Goal: Task Accomplishment & Management: Complete application form

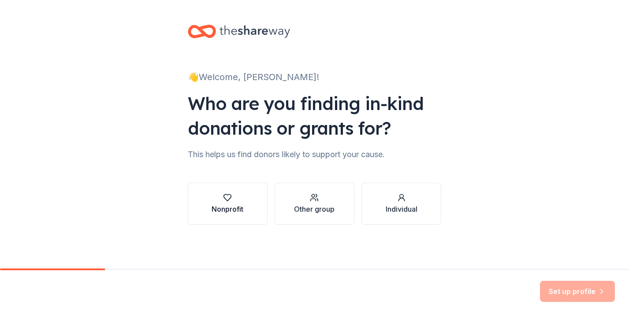
click at [222, 201] on div "button" at bounding box center [228, 198] width 32 height 9
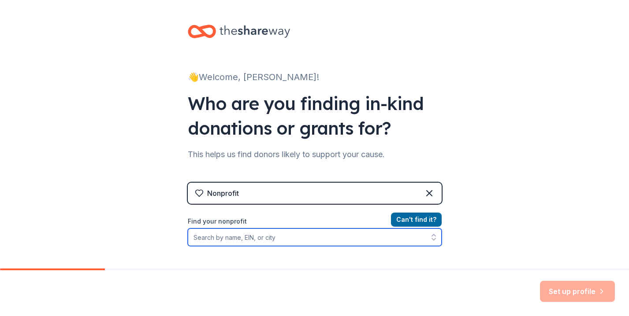
click at [324, 240] on input "Find your nonprofit" at bounding box center [315, 238] width 254 height 18
type input "13"
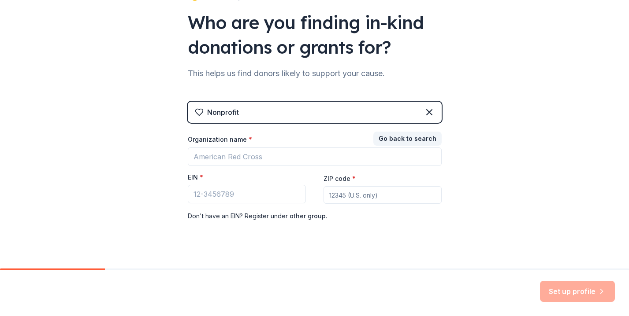
scroll to position [71, 0]
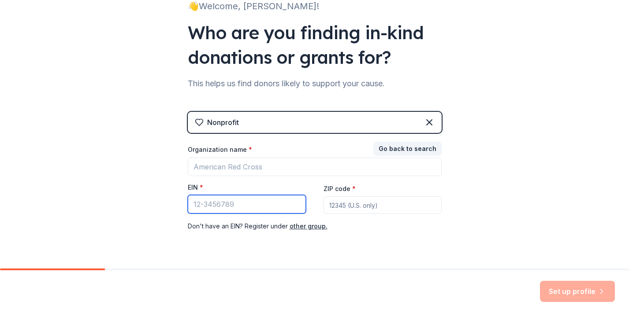
click at [242, 203] on input "EIN *" at bounding box center [247, 204] width 118 height 19
paste input "[US_EMPLOYER_IDENTIFICATION_NUMBER]"
type input "[US_EMPLOYER_IDENTIFICATION_NUMBER]"
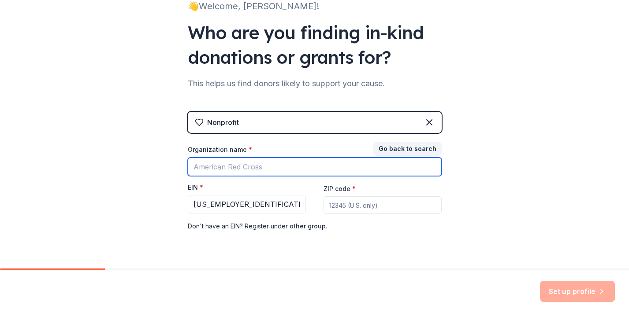
click at [247, 175] on input "Organization name *" at bounding box center [315, 167] width 254 height 19
type input "National School Climate Center"
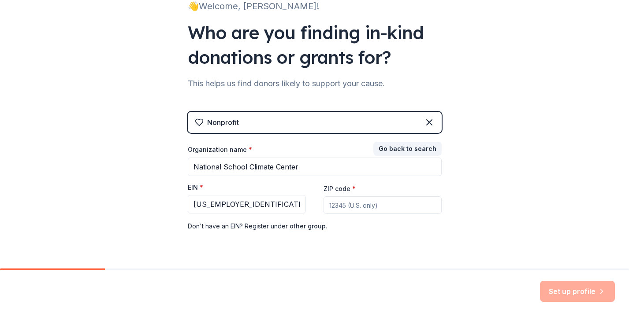
click at [347, 206] on input "ZIP code *" at bounding box center [383, 206] width 118 height 18
type input "10001"
click at [561, 288] on button "Set up profile" at bounding box center [577, 291] width 75 height 21
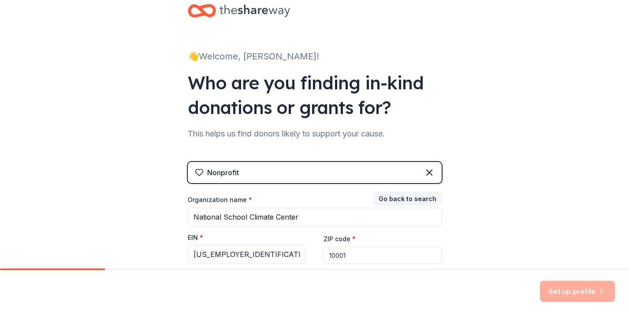
scroll to position [0, 0]
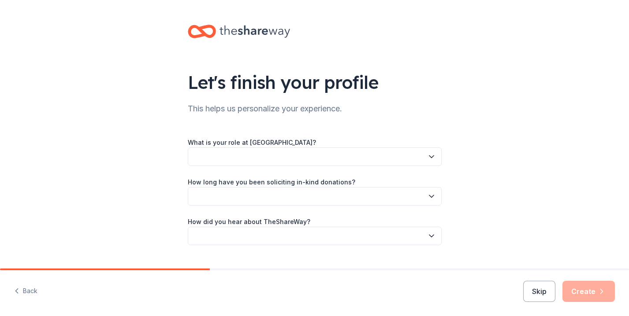
click at [438, 157] on button "button" at bounding box center [315, 157] width 254 height 19
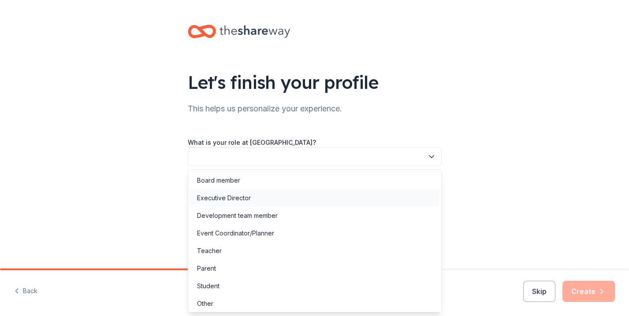
click at [422, 190] on div "Executive Director" at bounding box center [314, 199] width 249 height 18
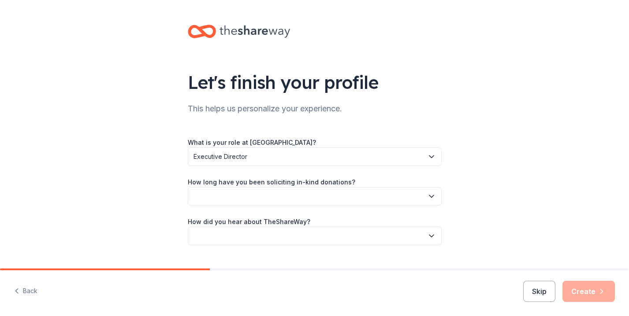
click at [417, 194] on button "button" at bounding box center [315, 196] width 254 height 19
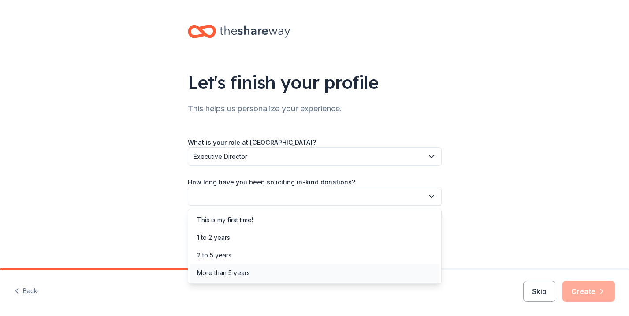
click at [383, 273] on div "More than 5 years" at bounding box center [314, 273] width 249 height 18
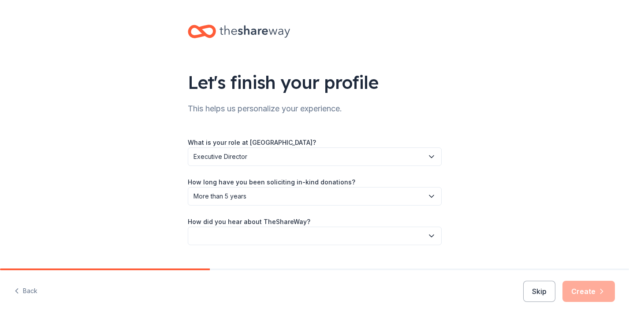
scroll to position [19, 0]
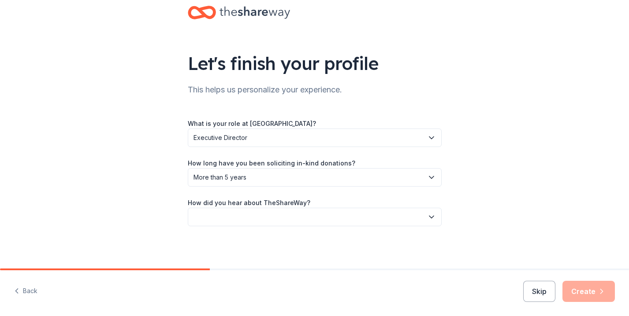
click at [418, 217] on button "button" at bounding box center [315, 217] width 254 height 19
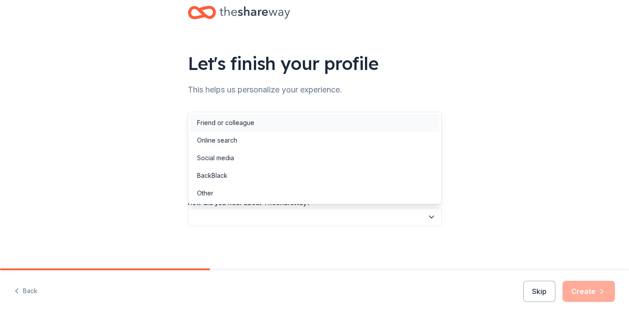
click at [369, 128] on div "Friend or colleague" at bounding box center [314, 123] width 249 height 18
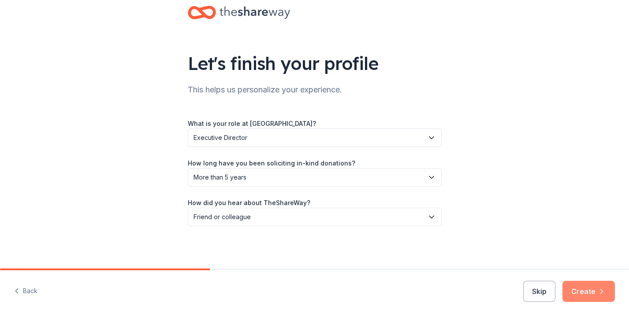
click at [590, 294] on button "Create" at bounding box center [588, 291] width 52 height 21
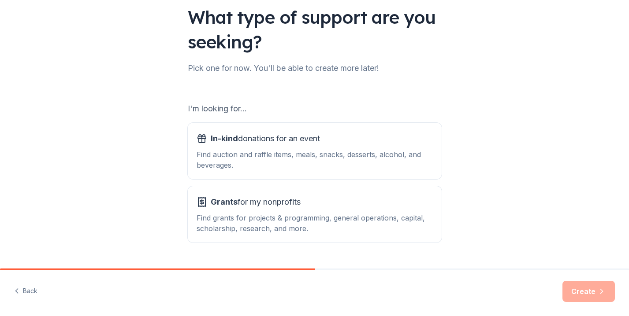
scroll to position [87, 0]
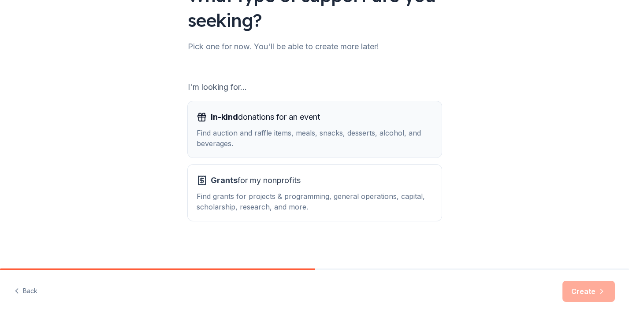
click at [351, 134] on div "Find auction and raffle items, meals, snacks, desserts, alcohol, and beverages." at bounding box center [315, 138] width 236 height 21
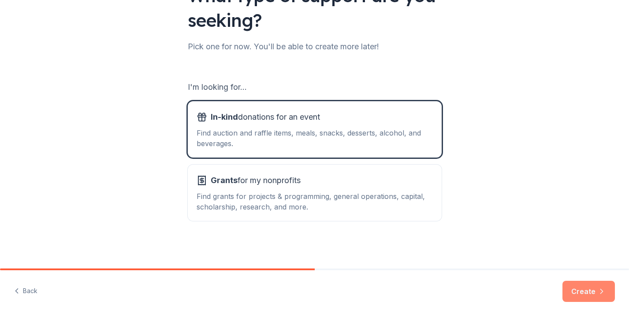
click at [580, 297] on button "Create" at bounding box center [588, 291] width 52 height 21
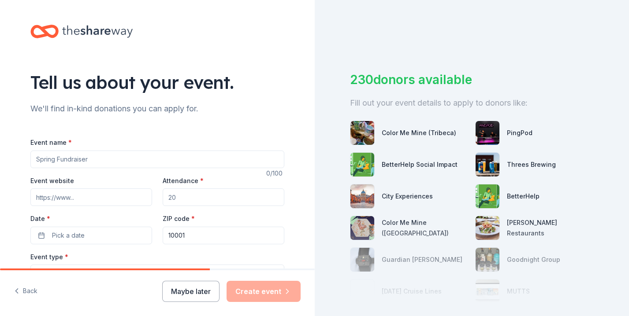
click at [203, 165] on input "Event name *" at bounding box center [157, 160] width 254 height 18
type input "N"
paste input "National School Climate Center 29th Anniversary Celebration Cocktail Party"
type input "National School Climate Center 29th Anniversary Celebration Cocktail Party"
click at [113, 199] on input "Event website" at bounding box center [91, 198] width 122 height 18
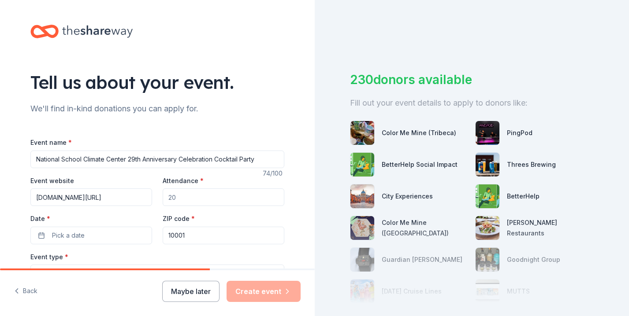
type input "[DOMAIN_NAME][URL]"
click at [181, 201] on input "Attendance *" at bounding box center [224, 198] width 122 height 18
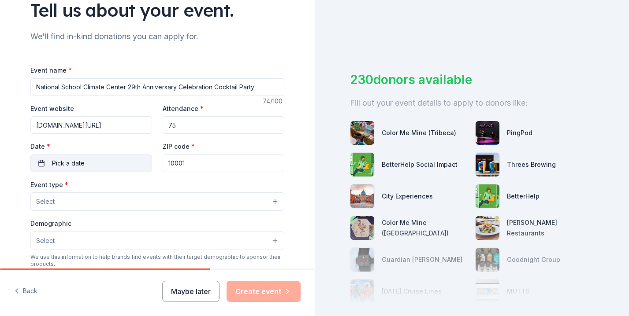
scroll to position [110, 0]
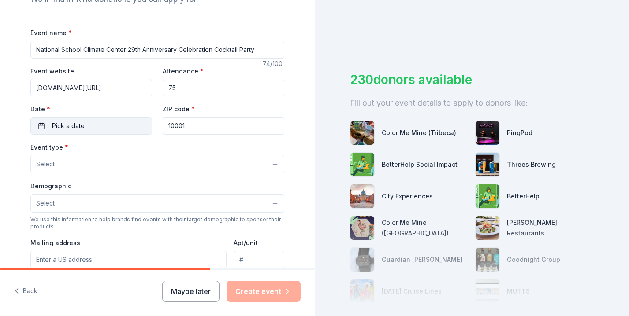
type input "75"
click at [100, 125] on button "Pick a date" at bounding box center [91, 126] width 122 height 18
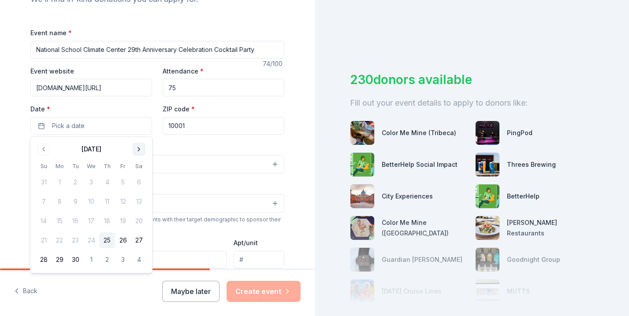
click at [136, 152] on button "Go to next month" at bounding box center [139, 149] width 12 height 12
click at [107, 238] on button "20" at bounding box center [107, 241] width 16 height 16
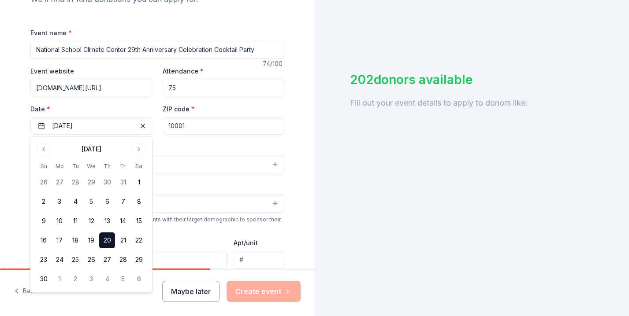
click at [188, 135] on div "Event name * National School Climate Center 29th Anniversary Celebration Cockta…" at bounding box center [157, 230] width 254 height 407
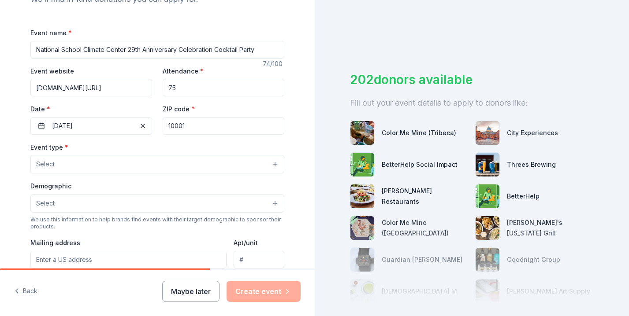
click at [199, 125] on input "10001" at bounding box center [224, 126] width 122 height 18
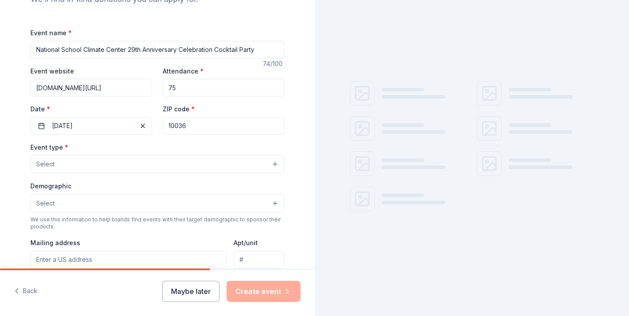
type input "10036"
click at [142, 172] on button "Select" at bounding box center [157, 164] width 254 height 19
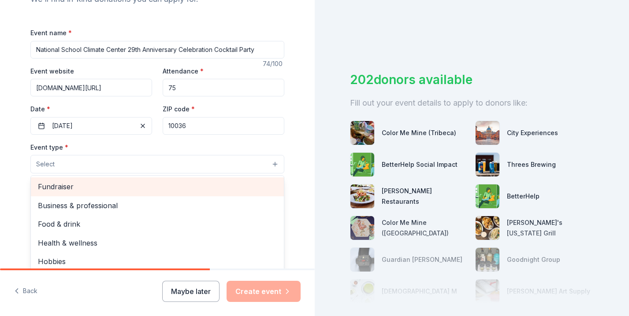
click at [132, 186] on span "Fundraiser" at bounding box center [157, 186] width 239 height 11
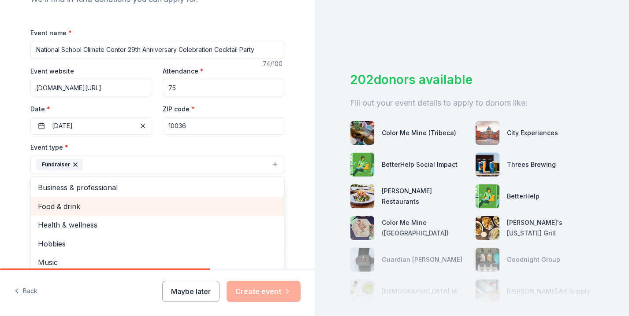
click at [50, 203] on span "Food & drink" at bounding box center [157, 206] width 239 height 11
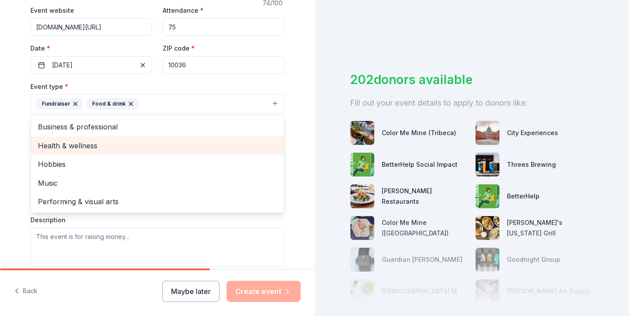
scroll to position [172, 0]
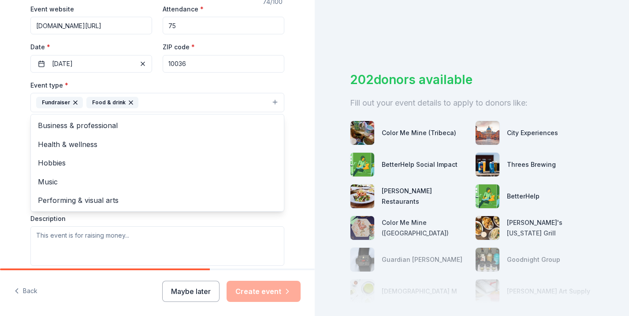
click at [16, 200] on div "Tell us about your event. We'll find in-kind donations you can apply for. Event…" at bounding box center [157, 122] width 282 height 588
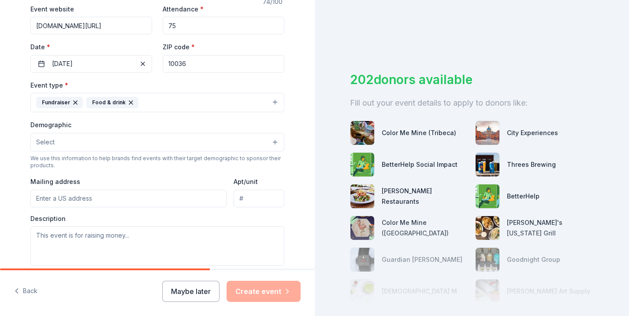
click at [90, 149] on button "Select" at bounding box center [157, 142] width 254 height 19
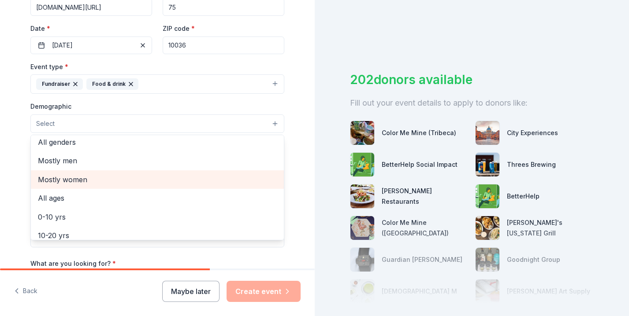
scroll to position [0, 0]
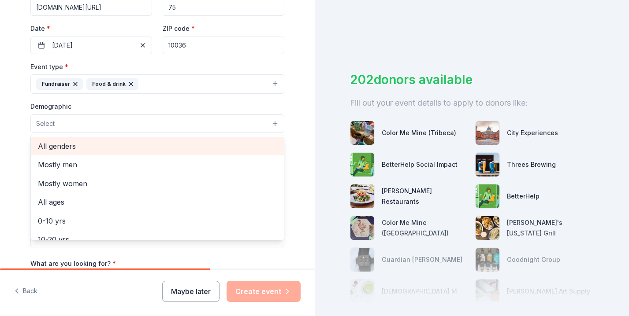
click at [79, 147] on span "All genders" at bounding box center [157, 146] width 239 height 11
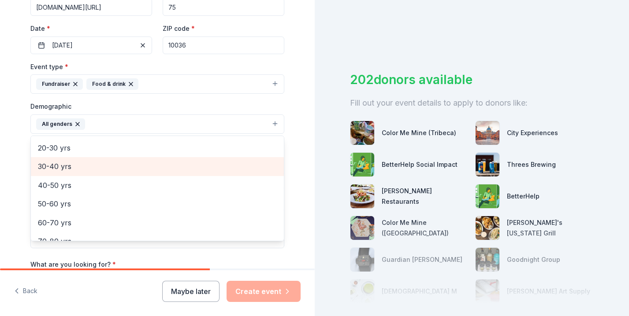
scroll to position [97, 0]
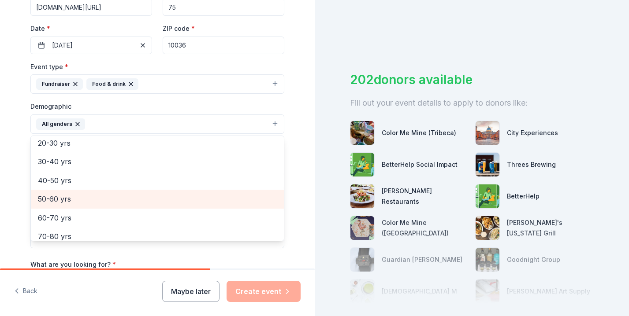
click at [74, 196] on span "50-60 yrs" at bounding box center [157, 199] width 239 height 11
click at [73, 204] on span "60-70 yrs" at bounding box center [157, 199] width 239 height 11
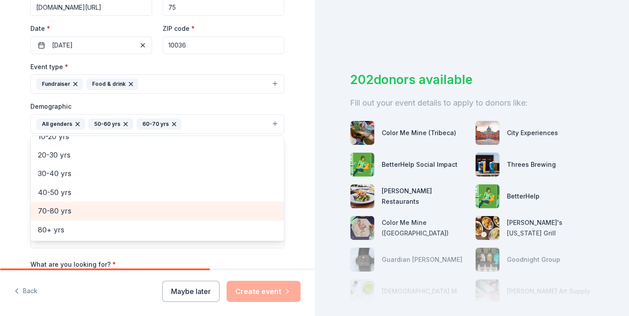
click at [71, 208] on span "70-80 yrs" at bounding box center [157, 210] width 239 height 11
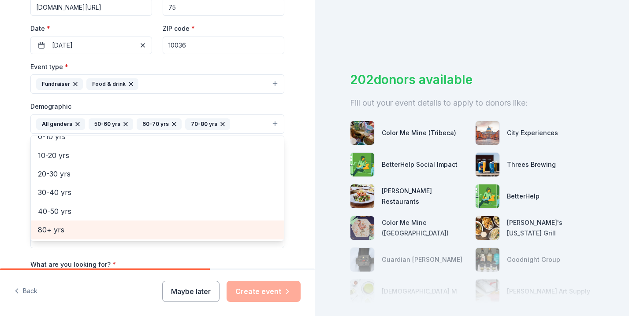
click at [72, 224] on span "80+ yrs" at bounding box center [157, 229] width 239 height 11
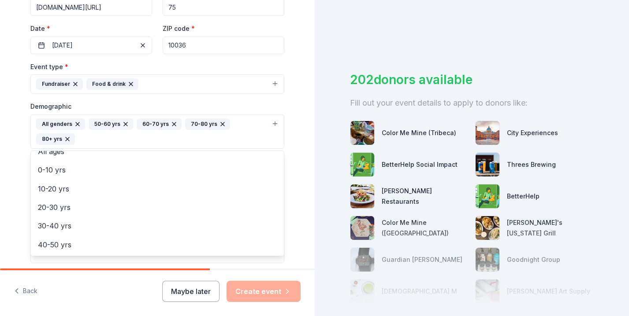
click at [25, 200] on div "Tell us about your event. We'll find in-kind donations you can apply for. Event…" at bounding box center [157, 111] width 282 height 603
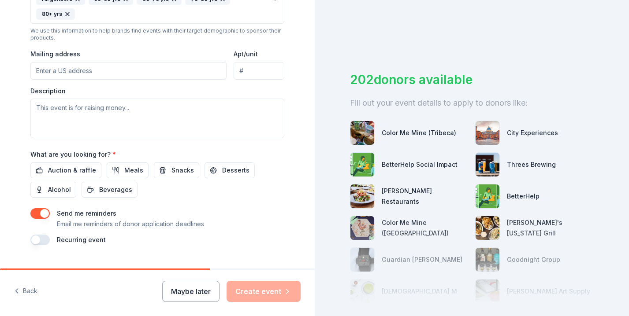
scroll to position [320, 0]
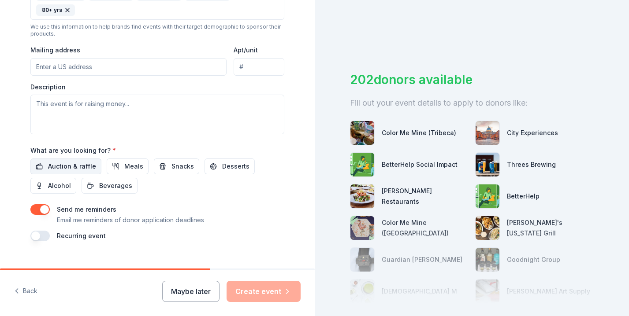
click at [85, 161] on span "Auction & raffle" at bounding box center [72, 166] width 48 height 11
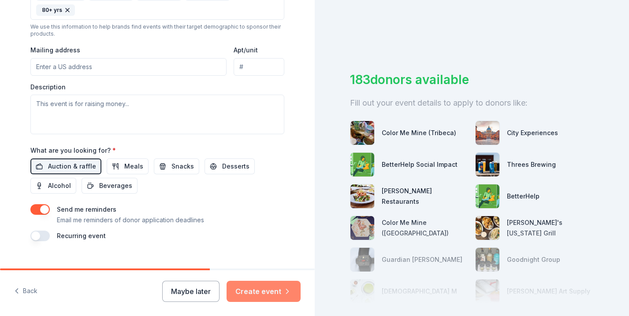
click at [263, 292] on button "Create event" at bounding box center [264, 291] width 74 height 21
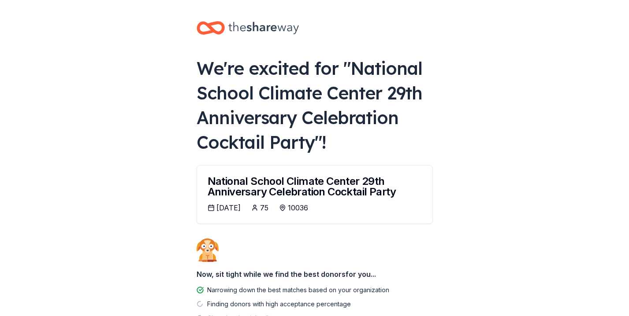
scroll to position [66, 0]
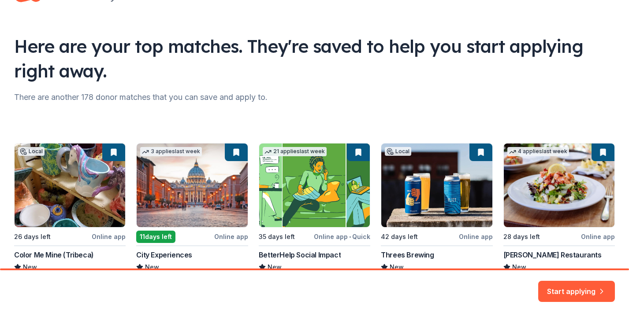
scroll to position [93, 0]
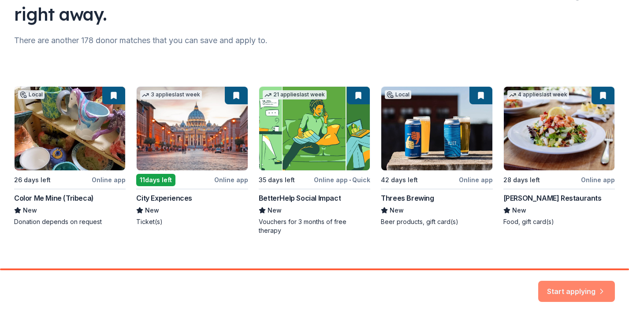
click at [569, 288] on button "Start applying" at bounding box center [576, 286] width 77 height 21
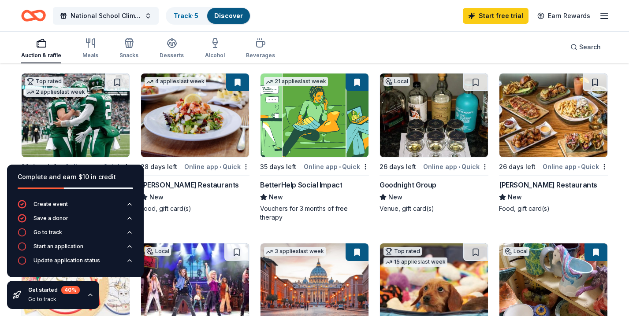
scroll to position [90, 0]
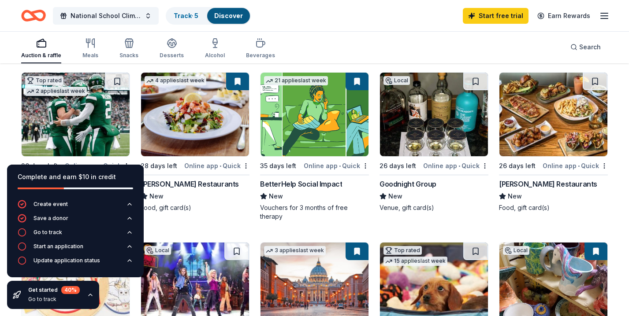
click at [89, 298] on icon "button" at bounding box center [90, 295] width 7 height 7
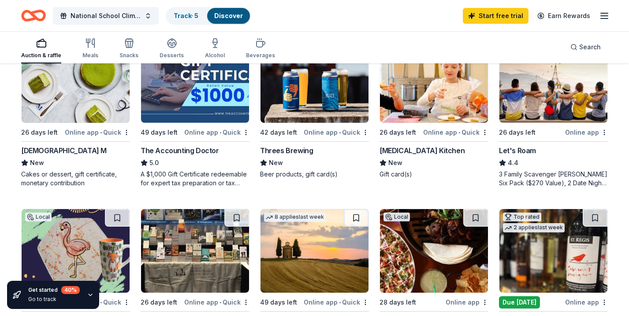
scroll to position [458, 0]
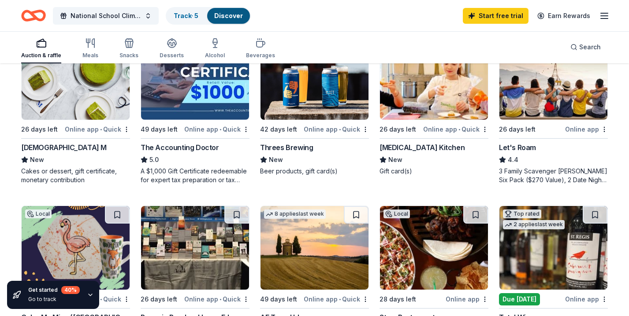
click at [286, 150] on div "Threes Brewing" at bounding box center [286, 147] width 53 height 11
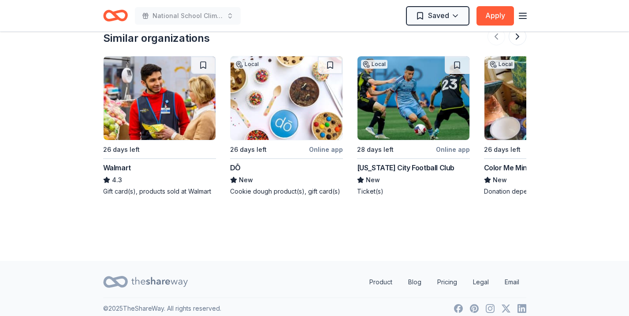
scroll to position [845, 0]
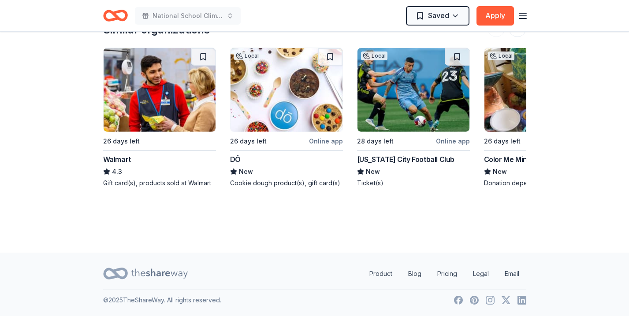
click at [412, 160] on div "New York City Football Club" at bounding box center [405, 159] width 97 height 11
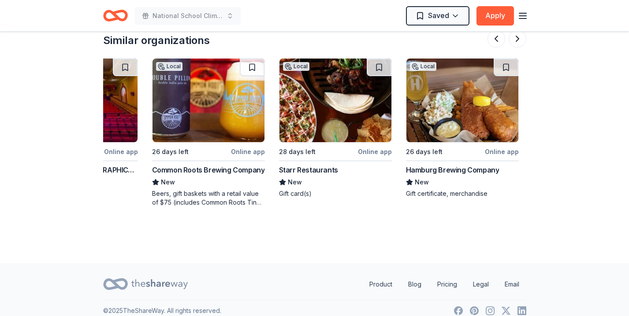
scroll to position [0, 707]
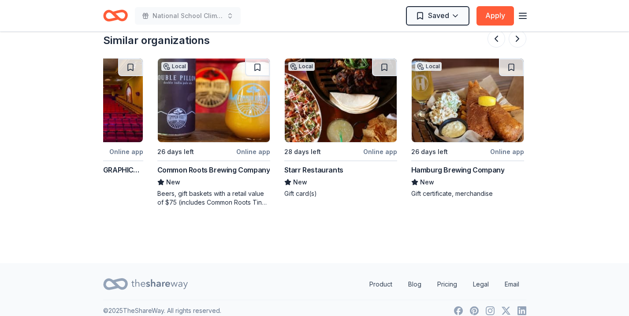
click at [222, 108] on img at bounding box center [214, 101] width 112 height 84
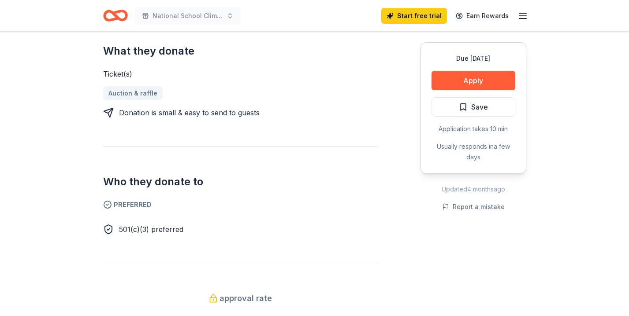
scroll to position [364, 0]
